Goal: Navigation & Orientation: Find specific page/section

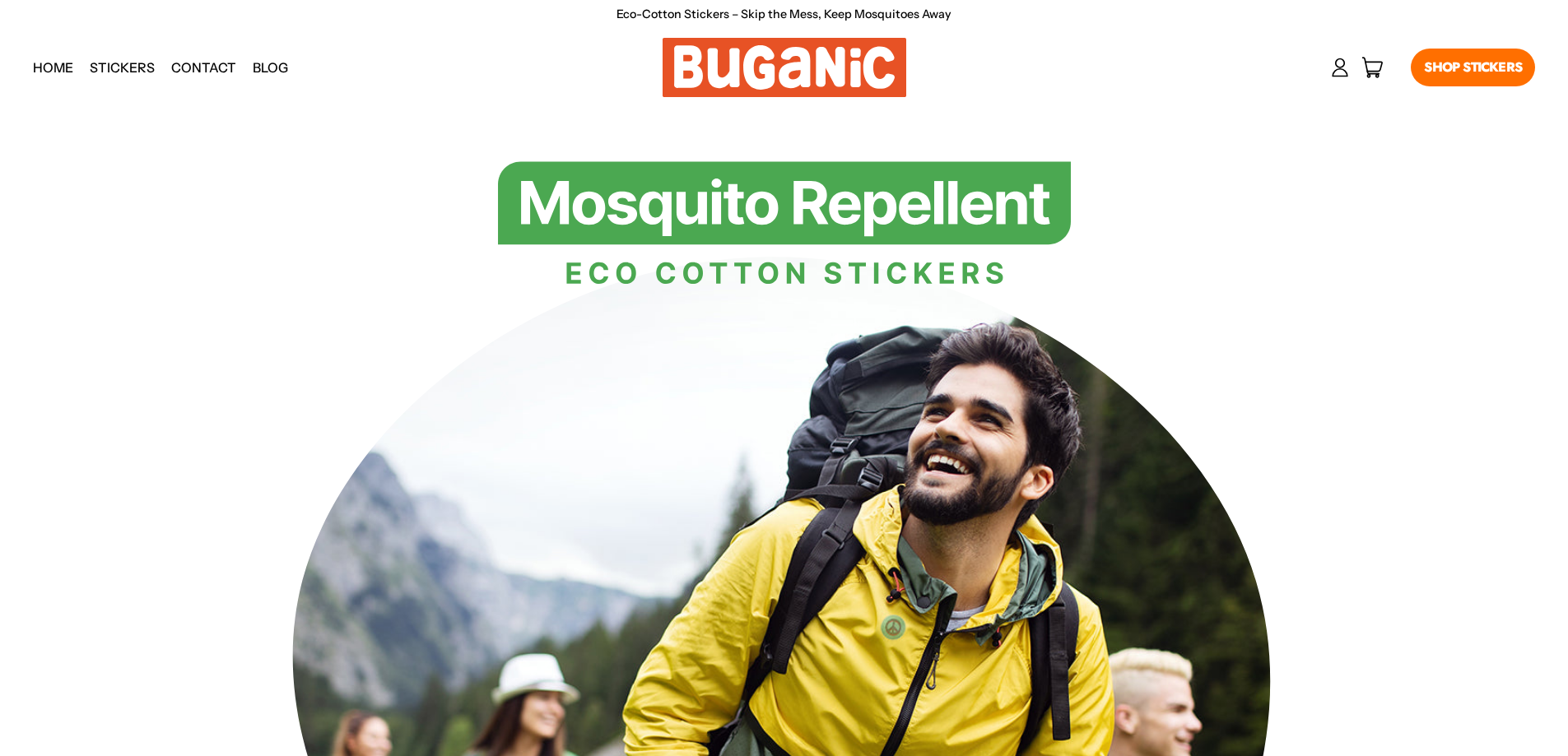
click at [1182, 153] on div at bounding box center [784, 682] width 1568 height 1147
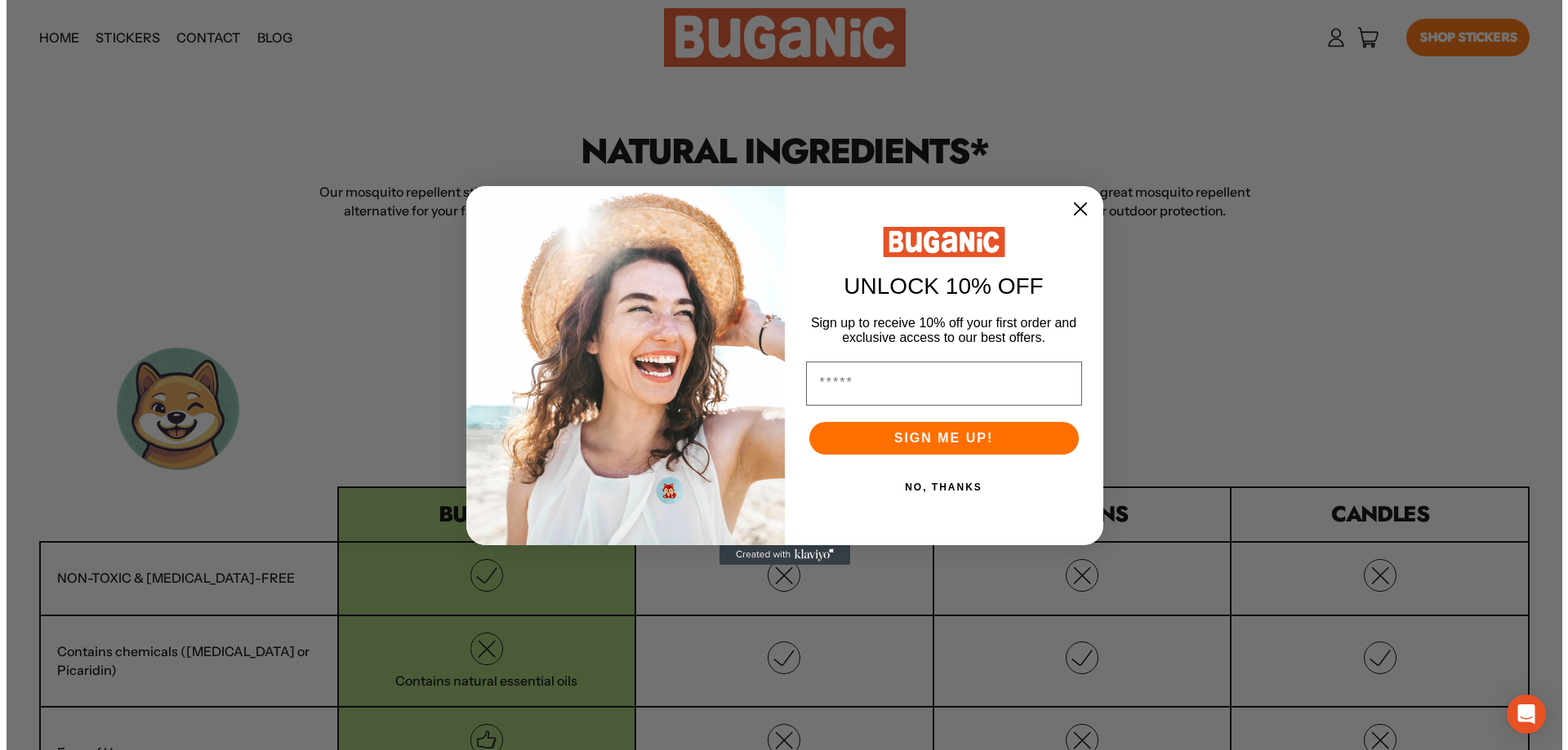
scroll to position [4817, 0]
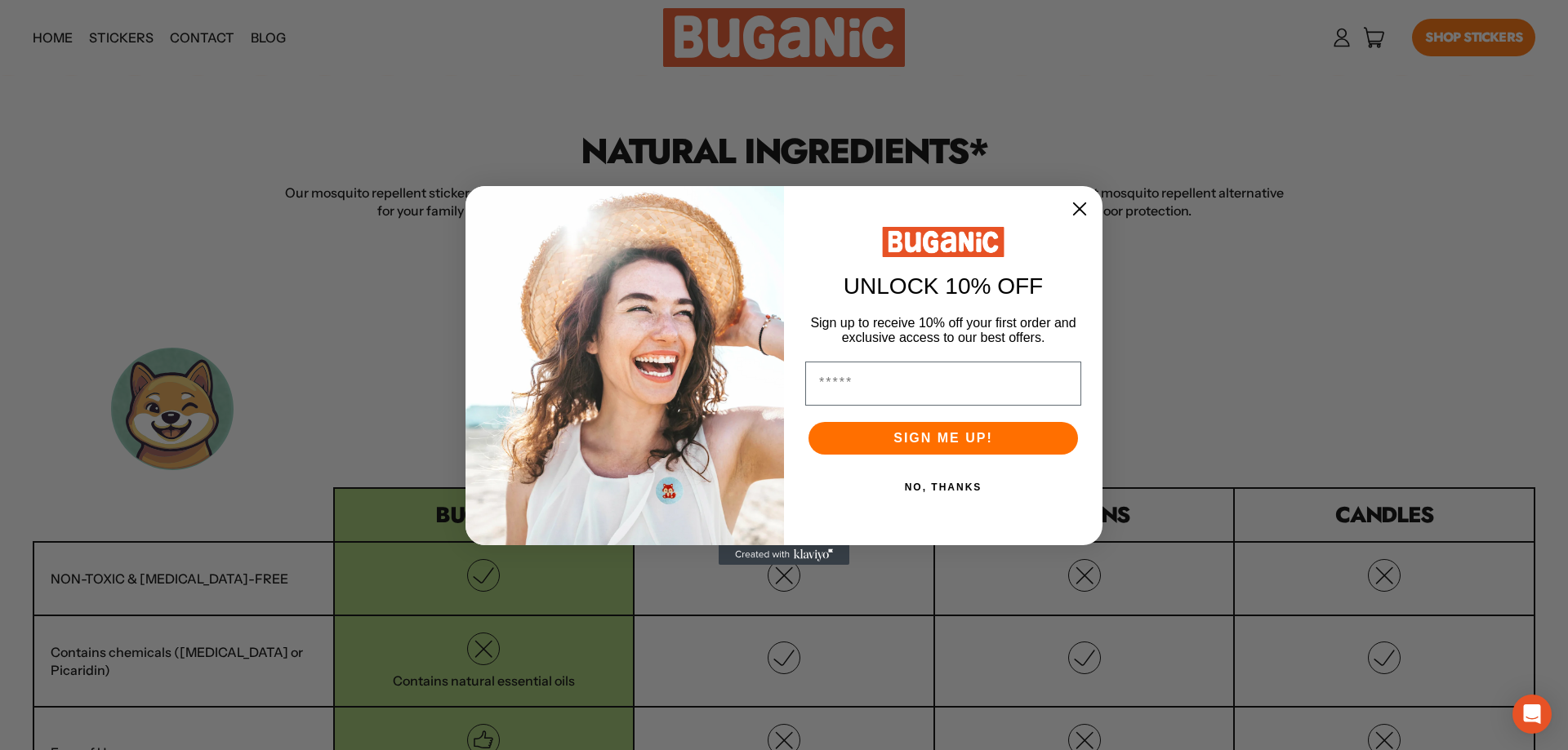
click at [1074, 208] on circle "Close dialog" at bounding box center [1079, 207] width 27 height 27
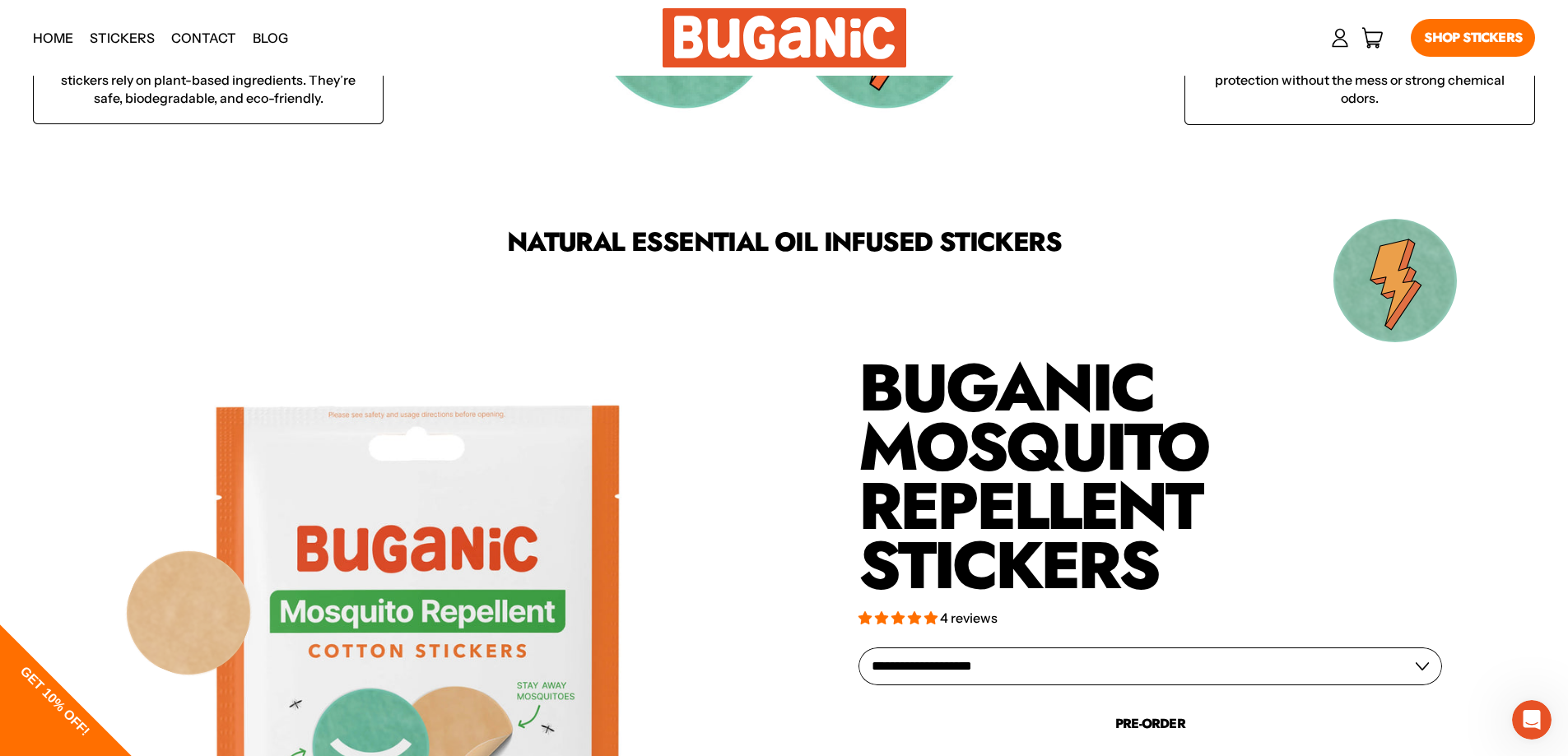
scroll to position [3588, 0]
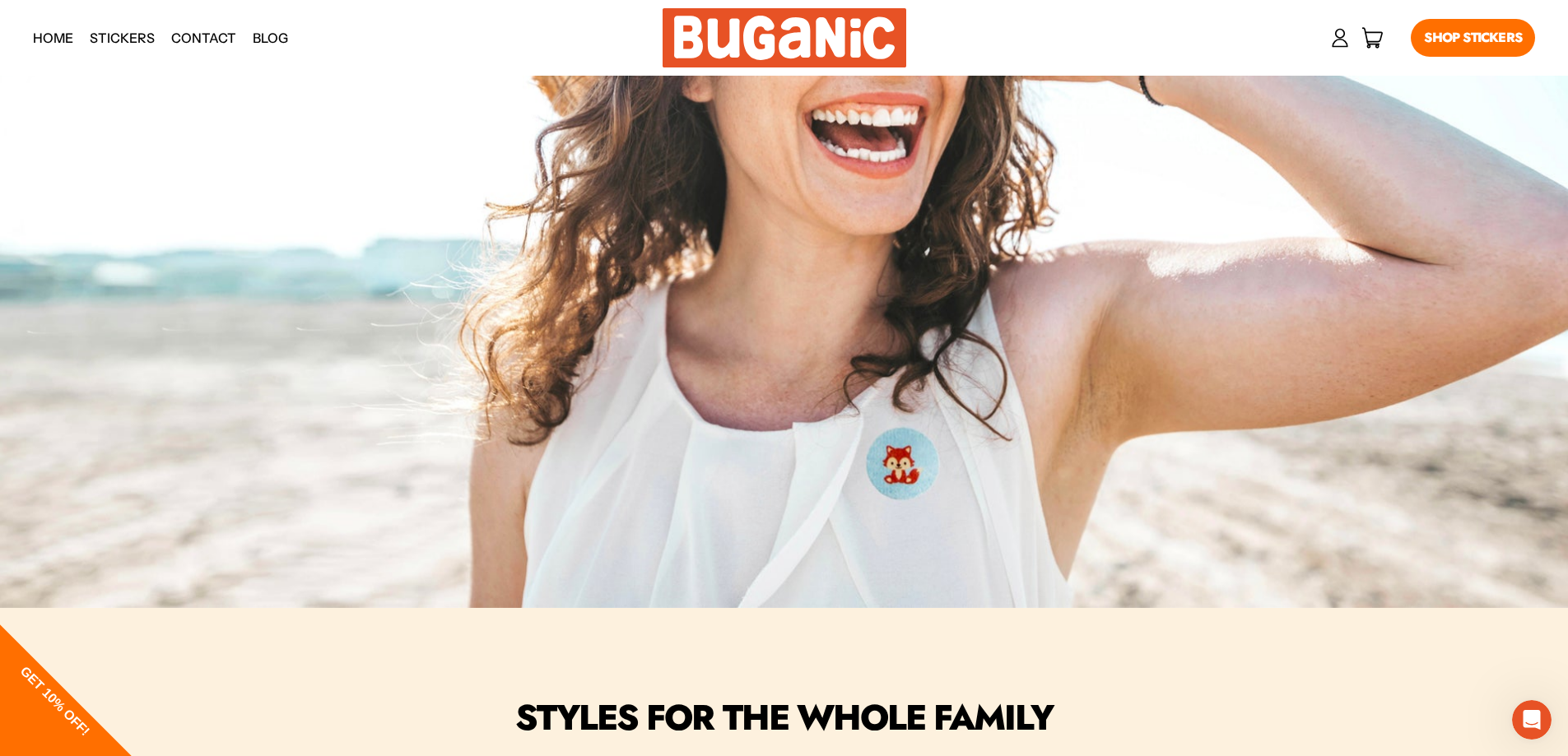
click at [123, 35] on link "Stickers" at bounding box center [121, 38] width 81 height 41
